Goal: Task Accomplishment & Management: Manage account settings

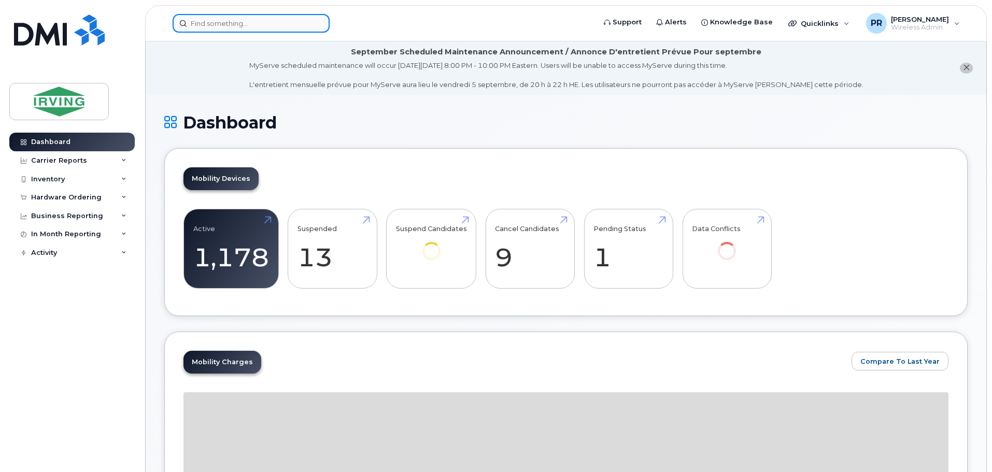
click at [217, 21] on input at bounding box center [251, 23] width 157 height 19
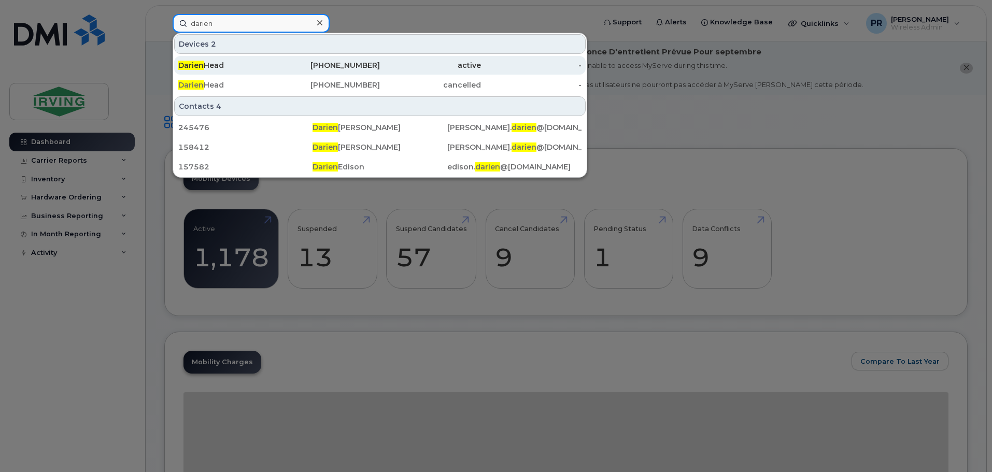
type input "darien"
click at [214, 62] on div "Darien Head" at bounding box center [228, 65] width 101 height 10
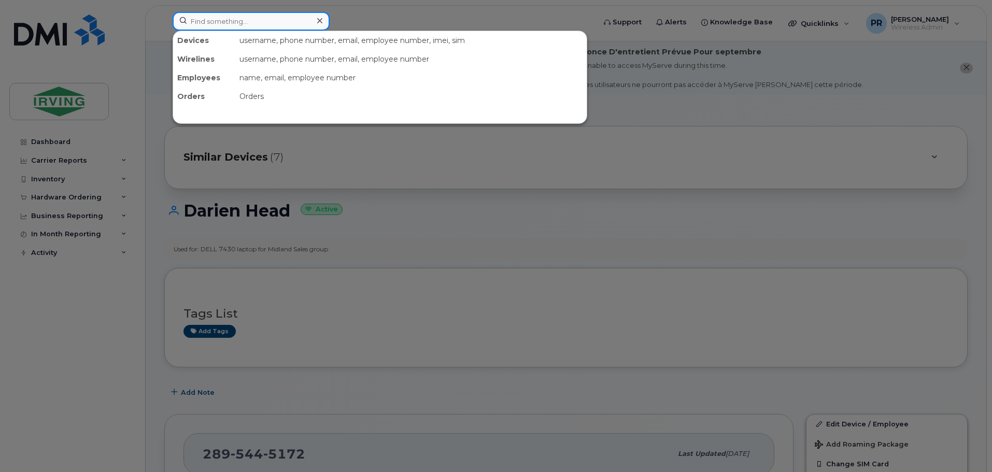
click at [220, 24] on input at bounding box center [251, 21] width 157 height 19
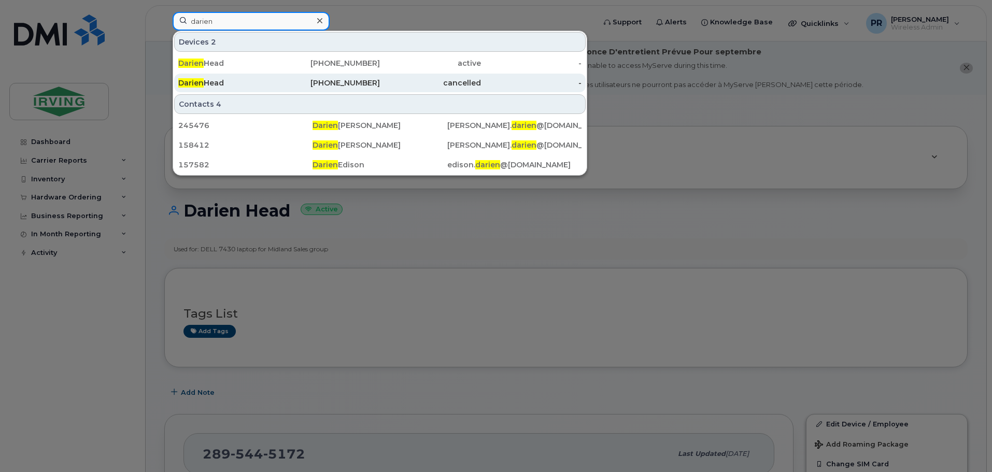
type input "darien"
click at [228, 82] on div "Darien Head" at bounding box center [228, 83] width 101 height 10
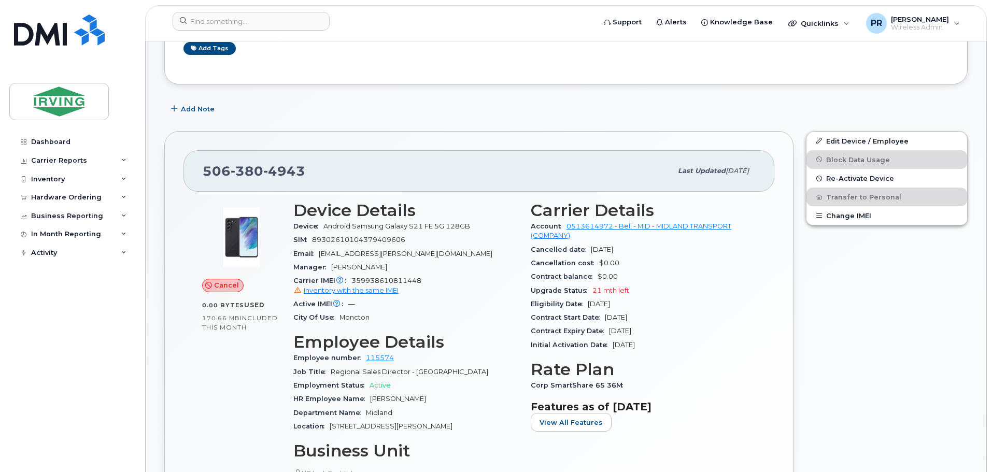
scroll to position [295, 0]
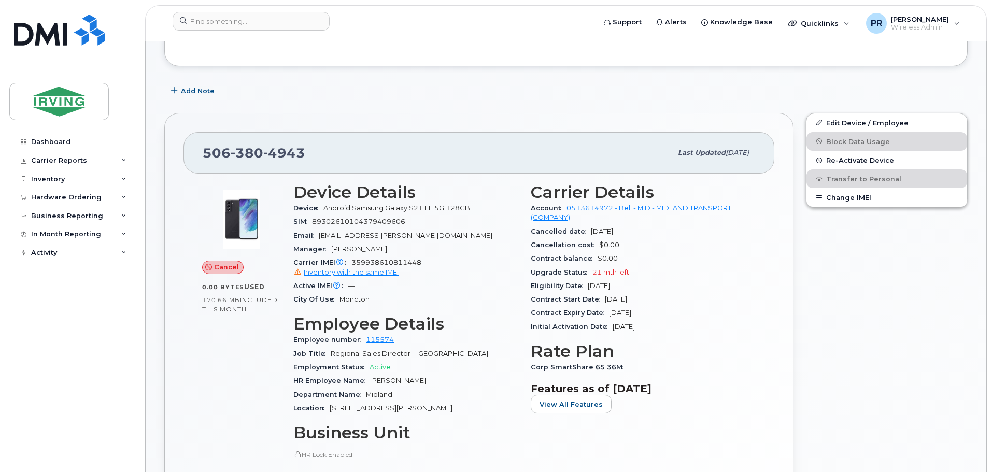
click at [381, 263] on span "359938610811448 Inventory with the same IMEI" at bounding box center [405, 268] width 225 height 19
copy span "359938610811448"
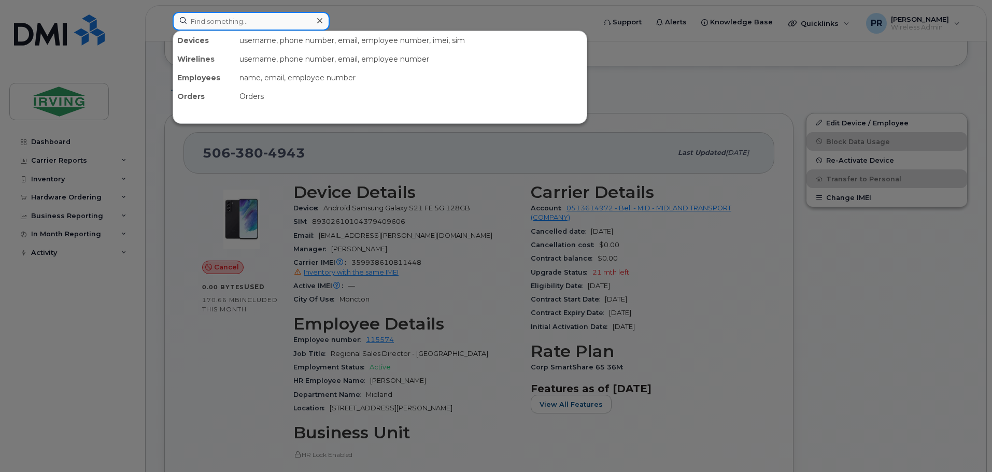
click at [246, 23] on input at bounding box center [251, 21] width 157 height 19
paste input "359938610811448"
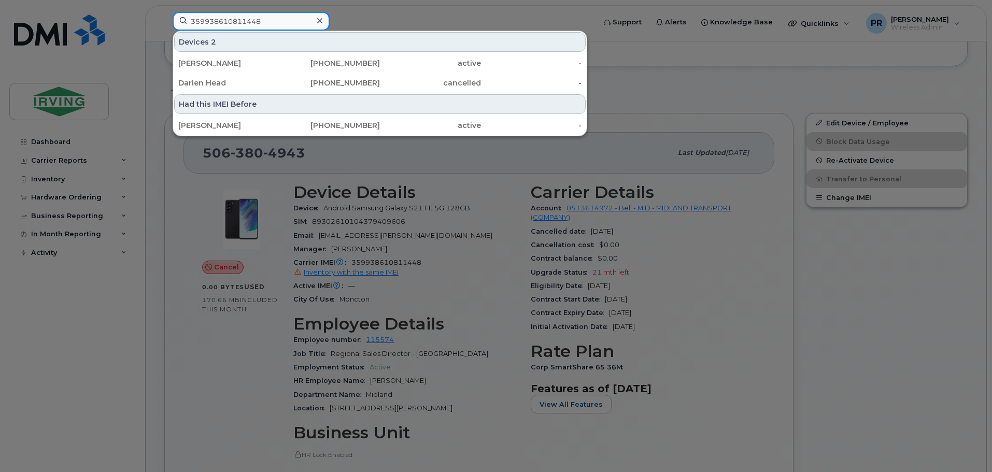
click at [274, 23] on input "359938610811448" at bounding box center [251, 21] width 157 height 19
drag, startPoint x: 274, startPoint y: 23, endPoint x: 124, endPoint y: 26, distance: 149.3
click at [164, 26] on div "359938610811448 Devices 2 Josh Huebsch 437-441-9041 active - Darien Head 506-38…" at bounding box center [380, 23] width 432 height 23
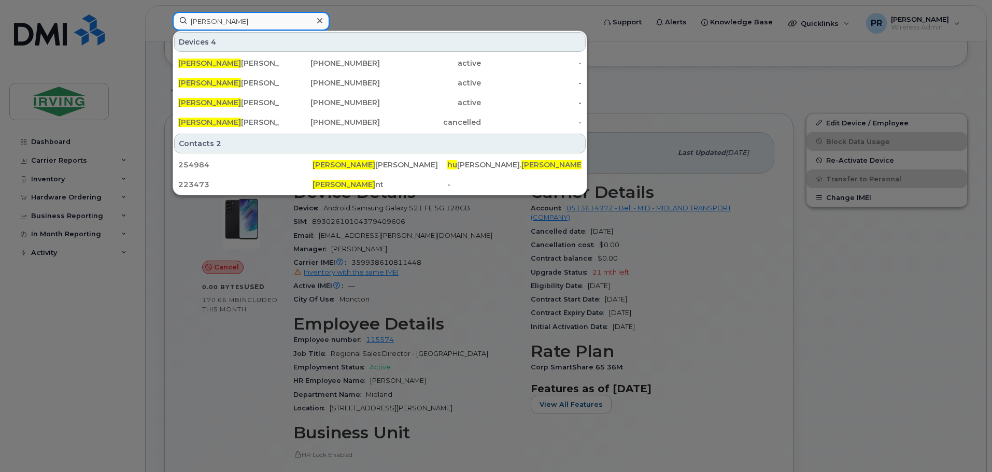
type input "josh hu"
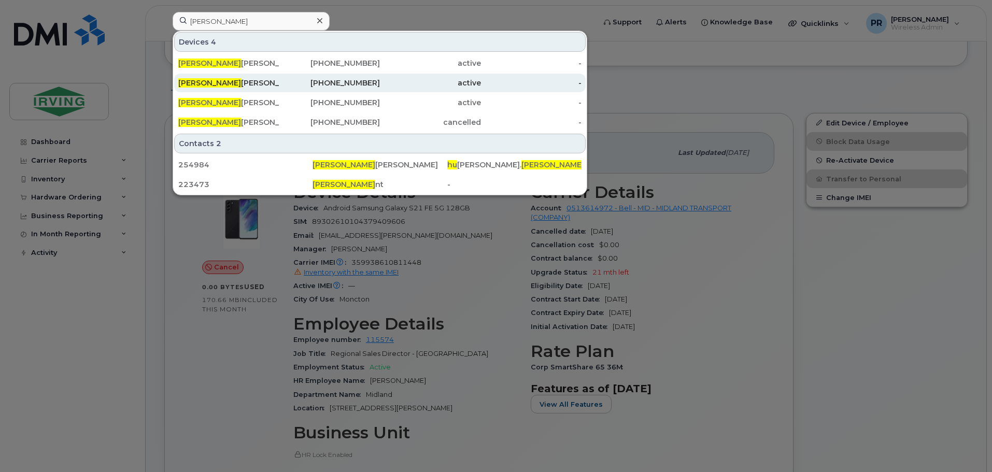
click at [202, 80] on span "Josh Hu" at bounding box center [209, 82] width 63 height 9
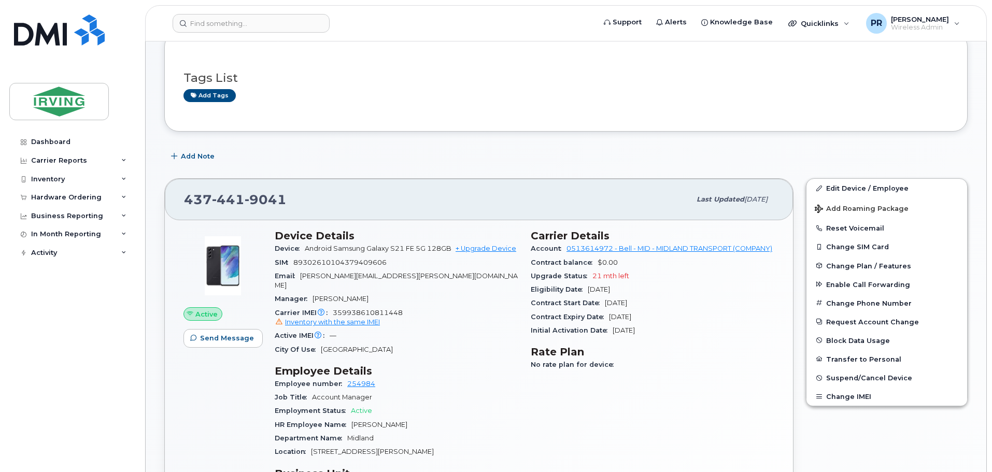
scroll to position [207, 0]
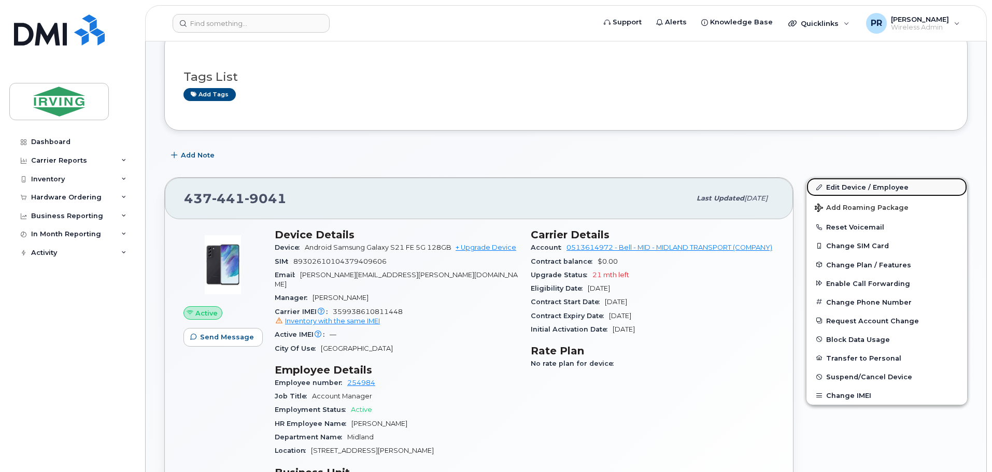
click at [849, 188] on link "Edit Device / Employee" at bounding box center [886, 187] width 161 height 19
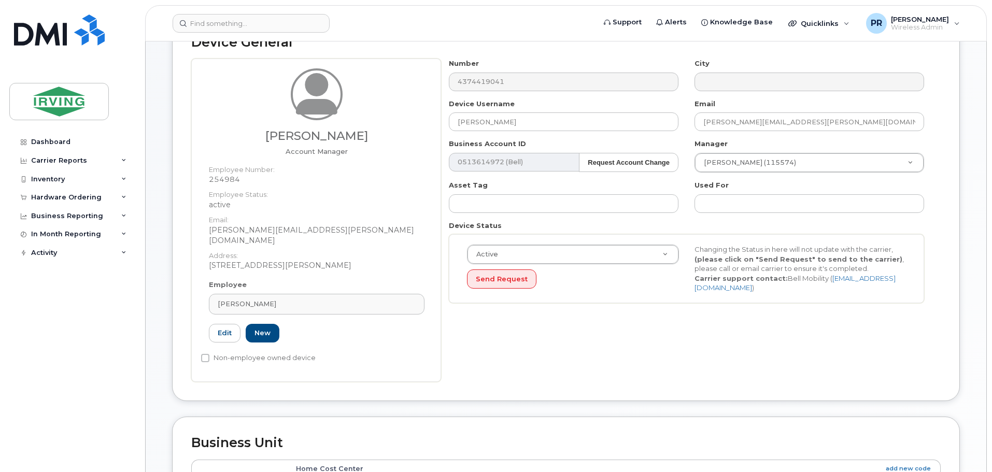
scroll to position [155, 0]
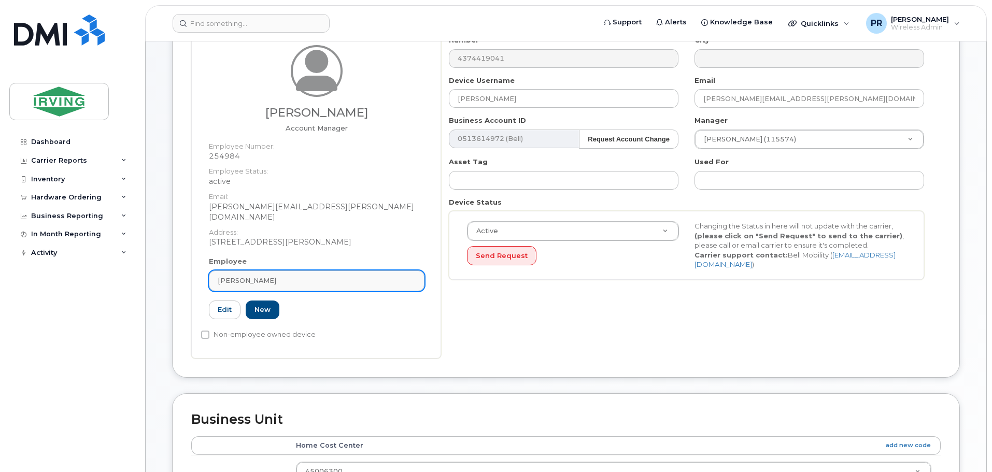
click at [227, 276] on span "Josh Huebsch" at bounding box center [247, 281] width 59 height 10
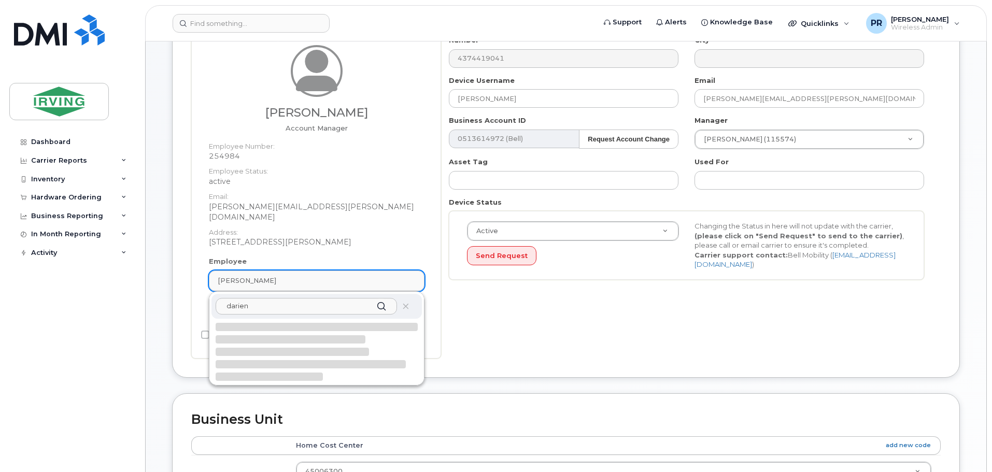
type input "darien"
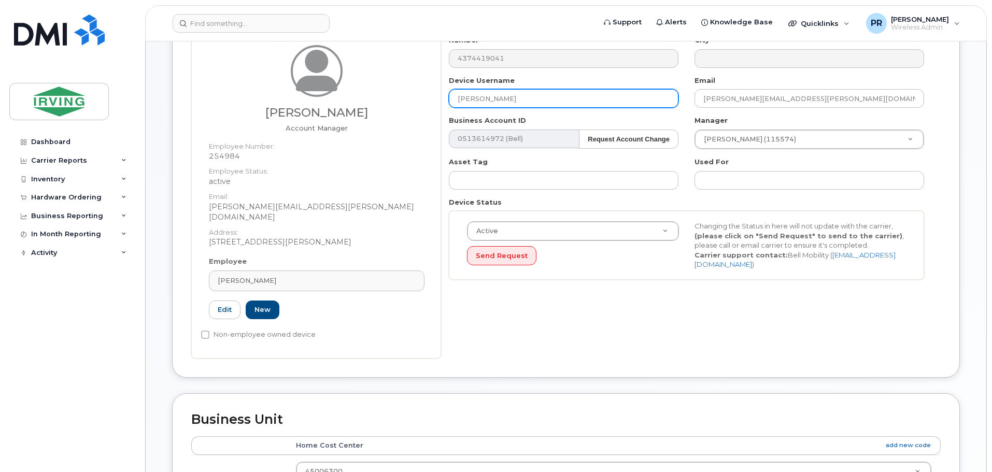
drag, startPoint x: 522, startPoint y: 97, endPoint x: 394, endPoint y: 98, distance: 128.0
click at [394, 98] on div "Josh Huebsch Account Manager Employee Number: 254984 Employee Status: active Em…" at bounding box center [565, 196] width 749 height 323
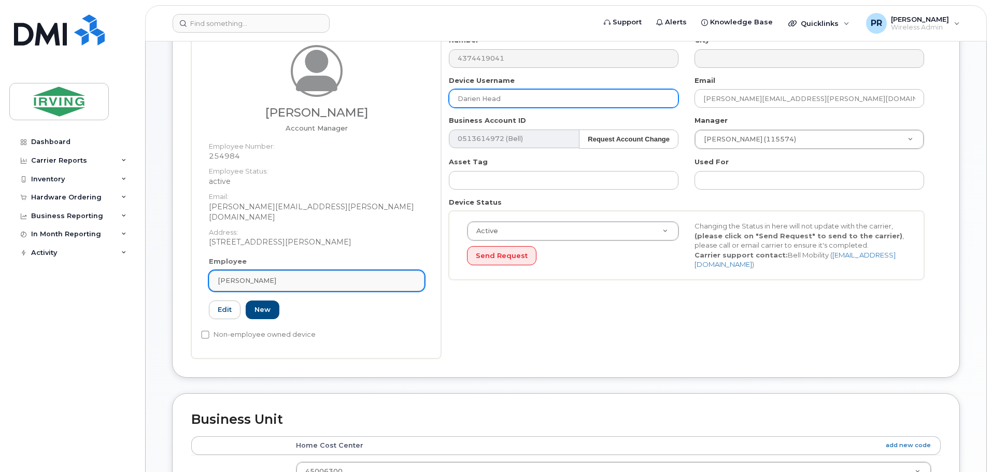
type input "Darien Head"
click at [282, 276] on div "Josh Huebsch" at bounding box center [317, 281] width 198 height 10
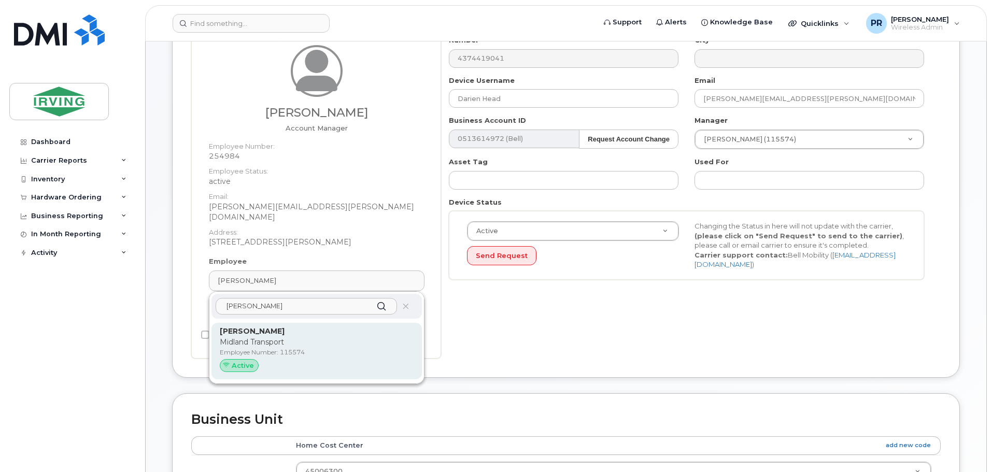
type input "david wiz"
click at [277, 337] on p "Midland Transport" at bounding box center [317, 342] width 194 height 11
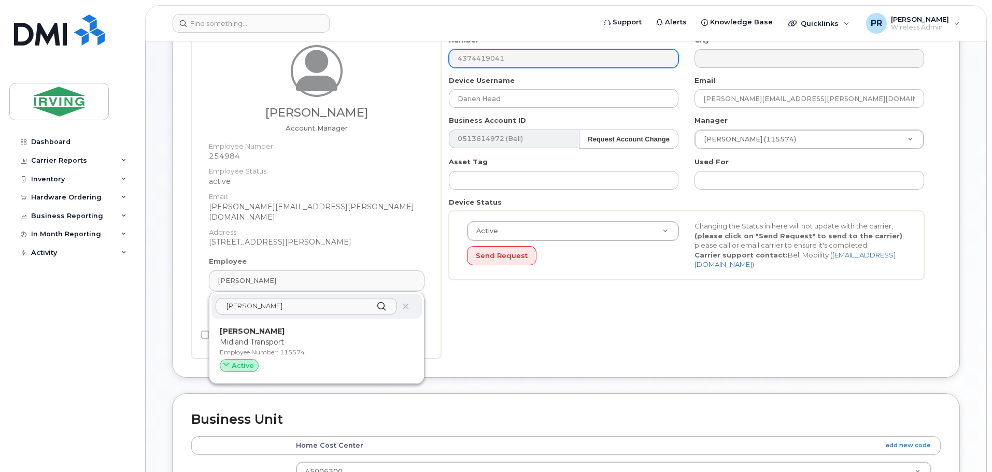
type input "115574"
type input "[PERSON_NAME]"
type input "[EMAIL_ADDRESS][PERSON_NAME][DOMAIN_NAME]"
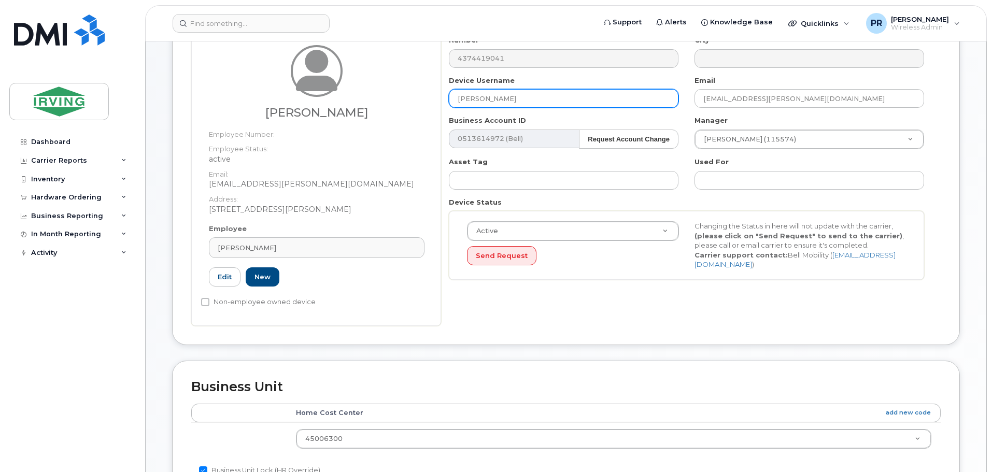
drag, startPoint x: 509, startPoint y: 94, endPoint x: 379, endPoint y: 92, distance: 130.6
click at [379, 92] on div "David Wiznuik Employee Number: Employee Status: active Email: wiznuik.dave@midl…" at bounding box center [565, 180] width 749 height 291
paste input "rien Head"
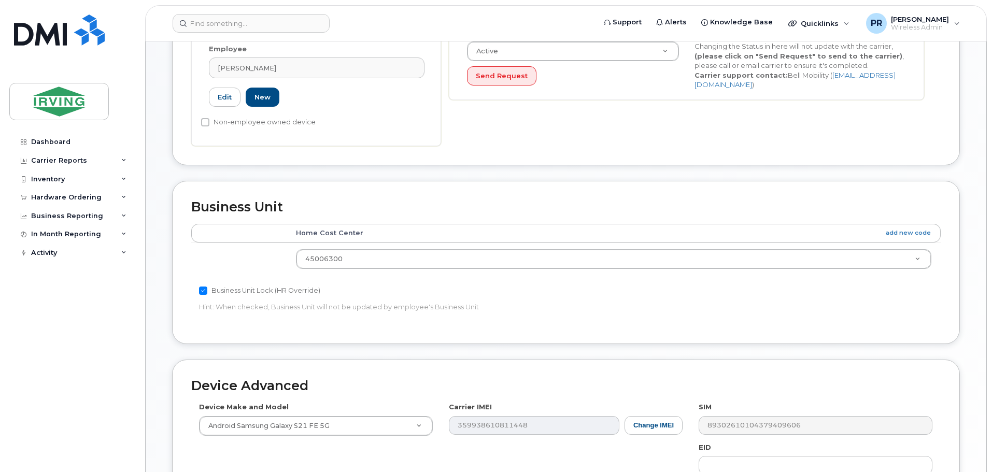
scroll to position [363, 0]
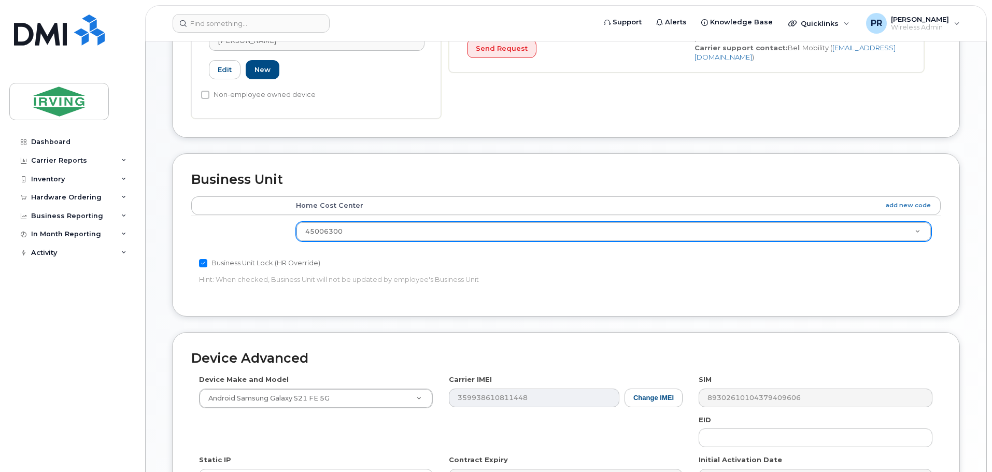
type input "Darien Head"
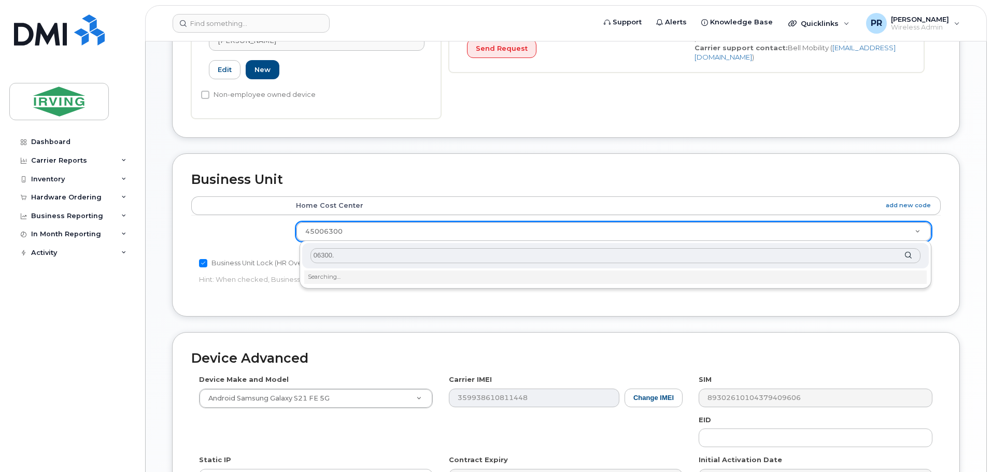
type input "06300.8"
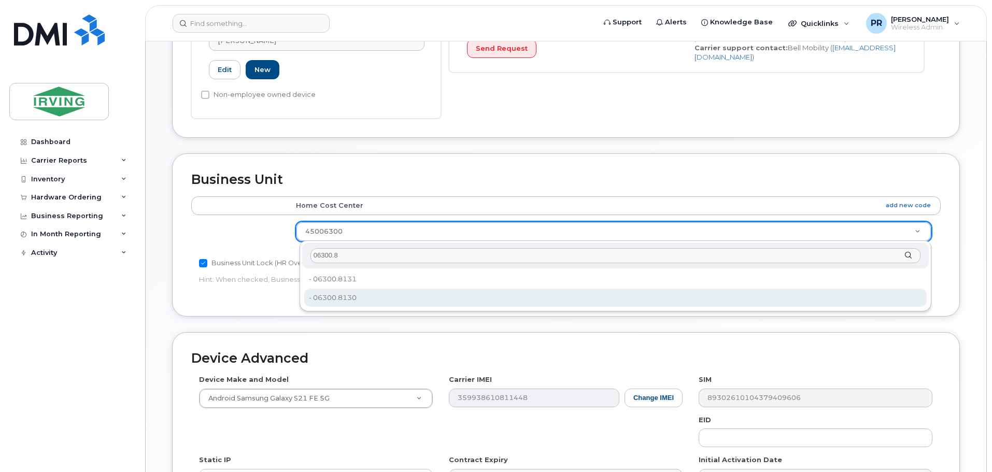
type input "4511760"
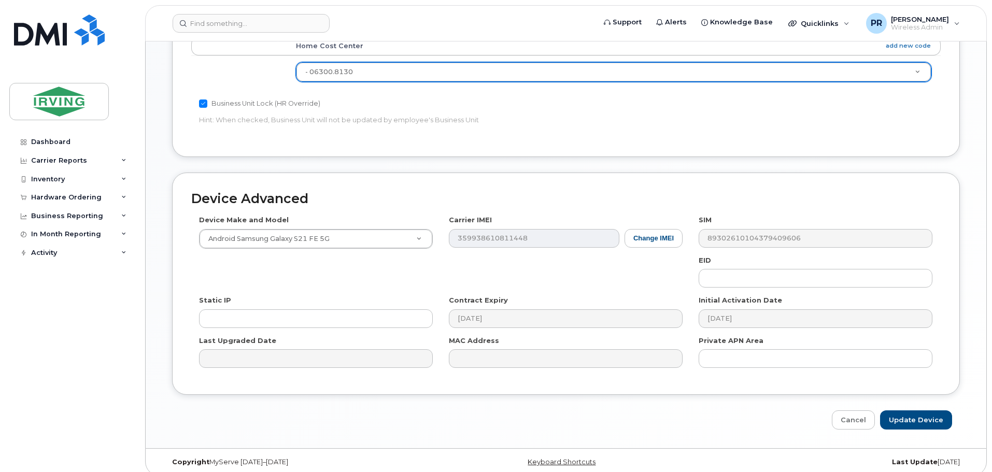
scroll to position [532, 0]
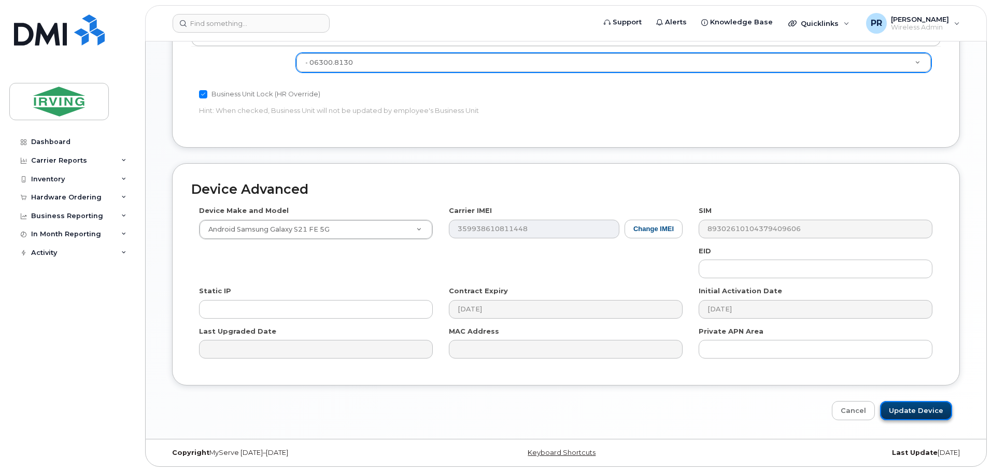
click at [924, 408] on input "Update Device" at bounding box center [916, 410] width 72 height 19
type input "Saving..."
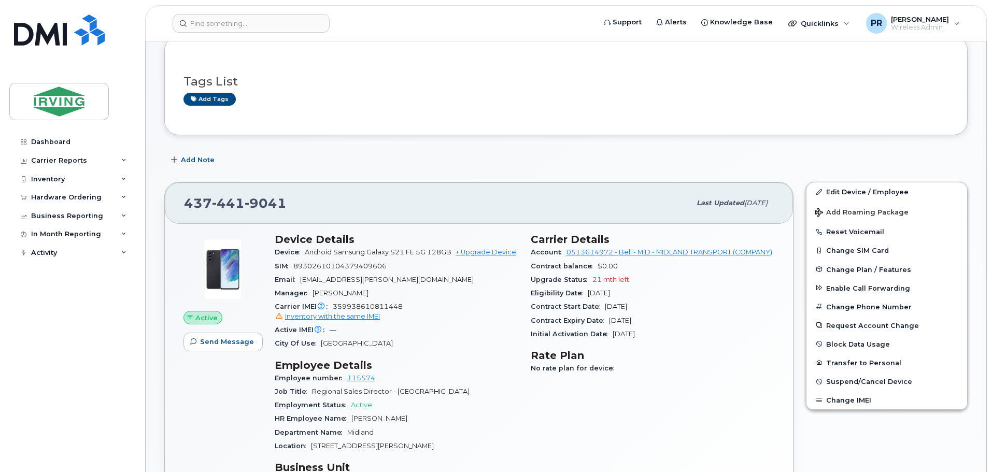
scroll to position [259, 0]
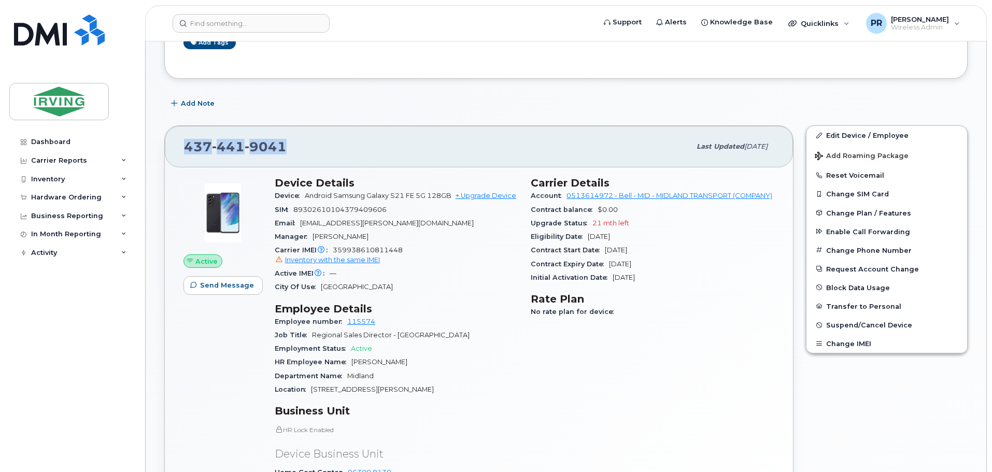
drag, startPoint x: 287, startPoint y: 151, endPoint x: 185, endPoint y: 150, distance: 102.1
click at [185, 150] on div "[PHONE_NUMBER]" at bounding box center [437, 147] width 506 height 22
copy span "[PHONE_NUMBER]"
